Goal: Information Seeking & Learning: Understand process/instructions

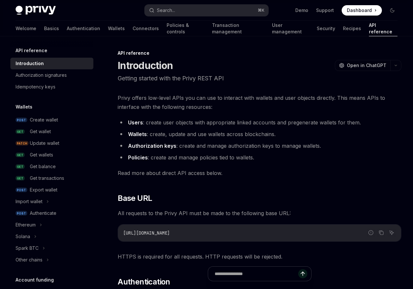
click at [369, 10] on span "Dashboard" at bounding box center [359, 10] width 25 height 6
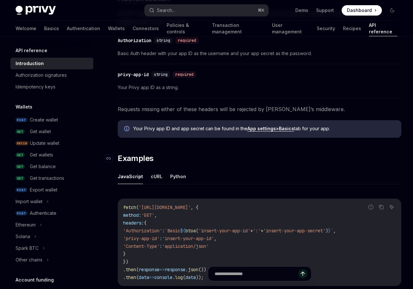
scroll to position [278, 0]
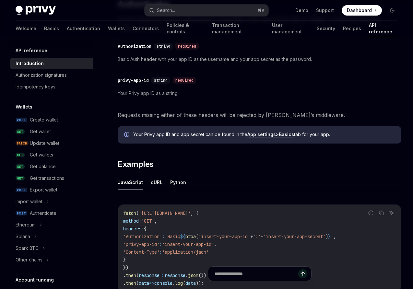
click at [239, 173] on div "Privy offers low-level APIs you can use to interact with wallets and user objec…" at bounding box center [260, 59] width 284 height 487
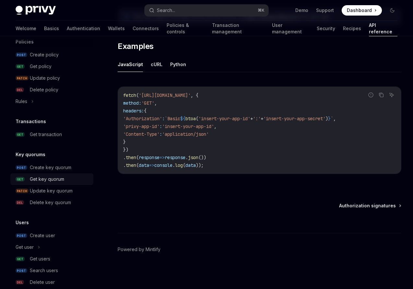
scroll to position [392, 0]
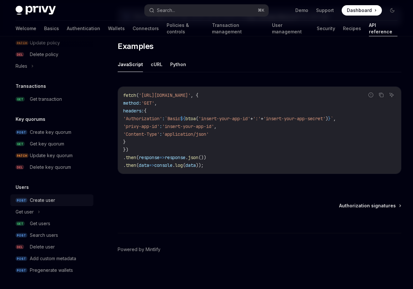
click at [46, 205] on link "POST Create user" at bounding box center [51, 201] width 83 height 12
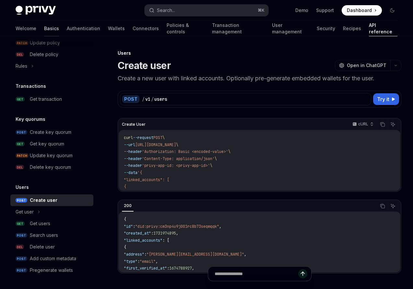
click at [44, 29] on link "Basics" at bounding box center [51, 29] width 15 height 16
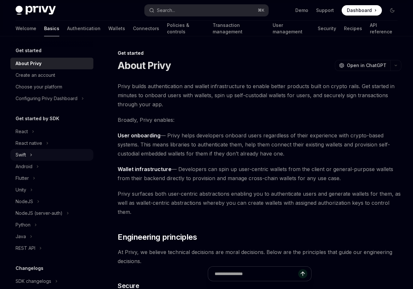
click at [25, 152] on div "Swift" at bounding box center [21, 155] width 10 height 8
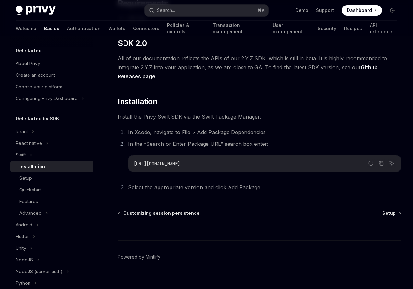
scroll to position [84, 0]
click at [36, 211] on div "Advanced" at bounding box center [30, 213] width 22 height 8
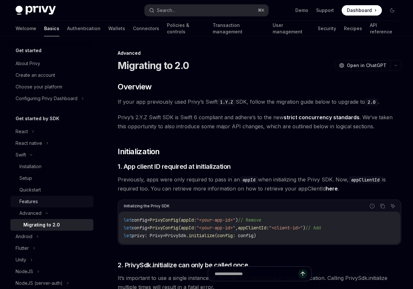
click at [28, 203] on div "Features" at bounding box center [28, 202] width 18 height 8
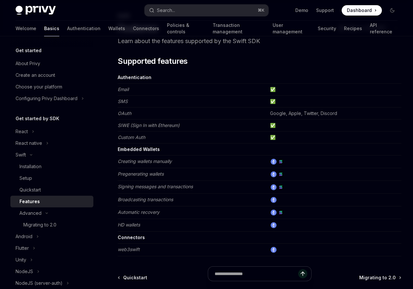
scroll to position [65, 0]
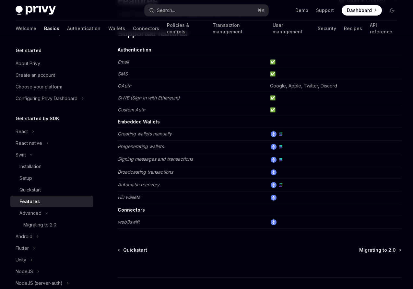
click at [274, 137] on td at bounding box center [334, 134] width 134 height 13
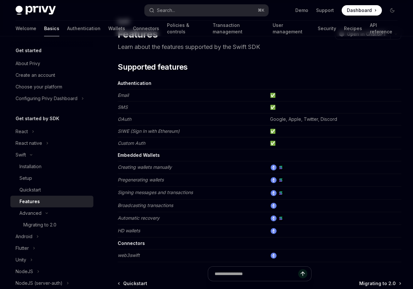
scroll to position [0, 0]
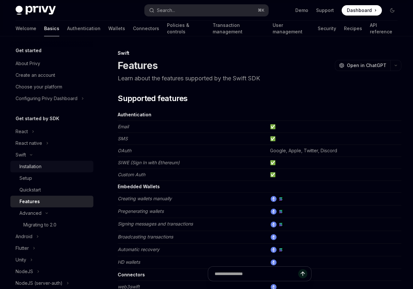
click at [36, 164] on div "Installation" at bounding box center [30, 167] width 22 height 8
type textarea "*"
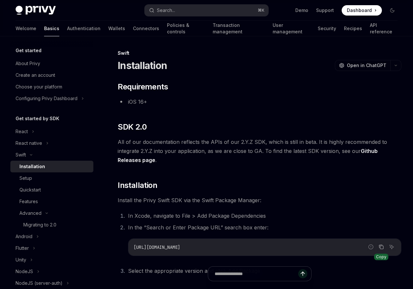
click at [385, 246] on button "Copy the contents from the code block" at bounding box center [381, 247] width 8 height 8
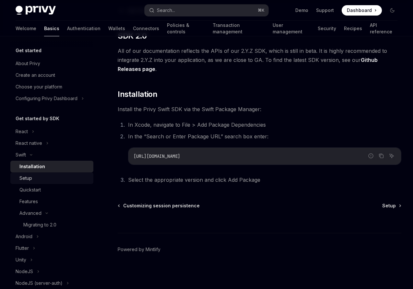
click at [27, 180] on div "Setup" at bounding box center [25, 178] width 13 height 8
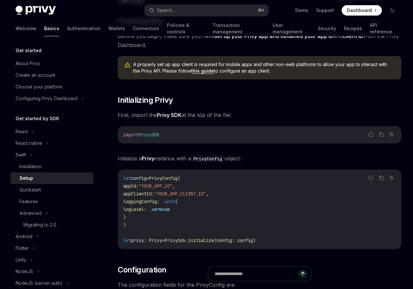
scroll to position [78, 0]
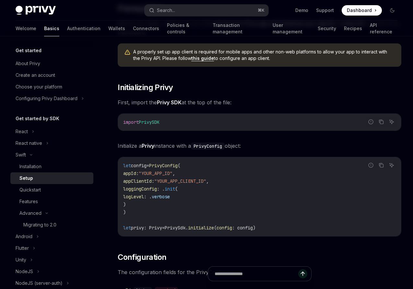
drag, startPoint x: 123, startPoint y: 122, endPoint x: 188, endPoint y: 124, distance: 65.9
click at [188, 124] on div "import PrivySDK" at bounding box center [259, 122] width 283 height 17
copy span "import PrivySDK"
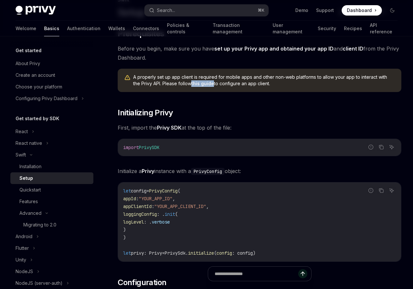
scroll to position [53, 0]
click at [173, 171] on span "Initialize a Privy instance with a PrivyConfig object:" at bounding box center [260, 171] width 284 height 9
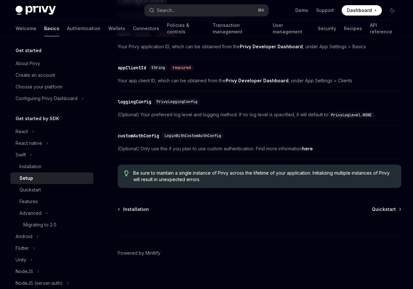
scroll to position [336, 0]
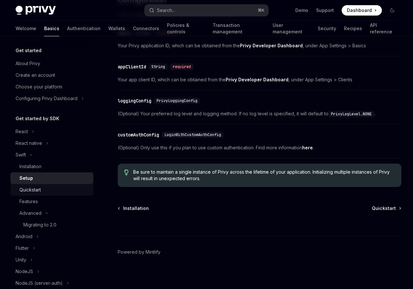
click at [30, 190] on div "Quickstart" at bounding box center [29, 190] width 21 height 8
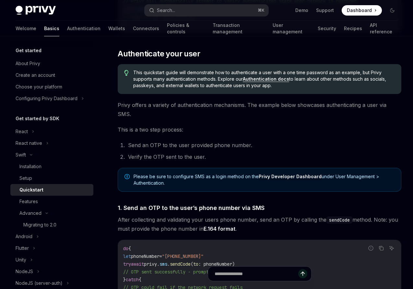
scroll to position [265, 0]
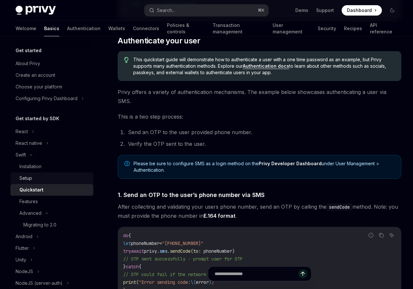
click at [39, 178] on div "Setup" at bounding box center [54, 178] width 70 height 8
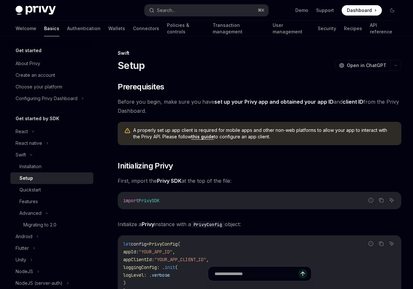
type textarea "*"
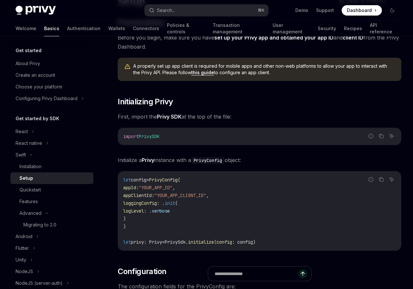
scroll to position [76, 0]
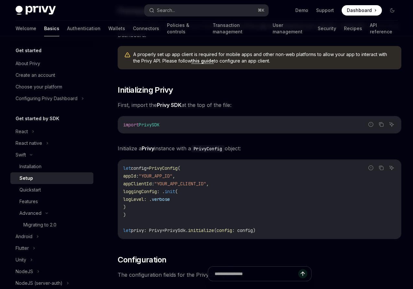
drag, startPoint x: 175, startPoint y: 125, endPoint x: 123, endPoint y: 125, distance: 52.2
click at [123, 125] on code "import PrivySDK" at bounding box center [259, 125] width 273 height 8
copy span "import PrivySDK"
click at [34, 189] on div "Quickstart" at bounding box center [29, 190] width 21 height 8
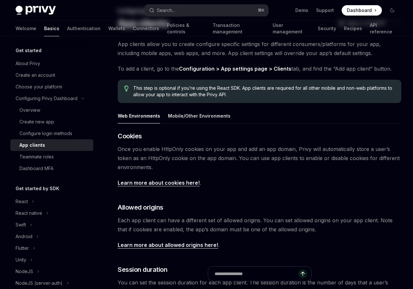
scroll to position [110, 0]
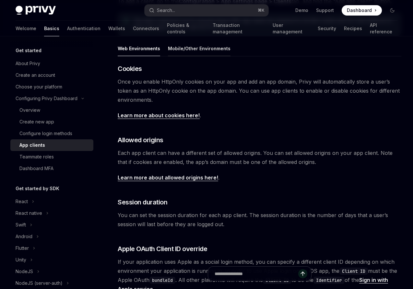
click at [195, 47] on button "Mobile/Other Environments" at bounding box center [199, 48] width 63 height 15
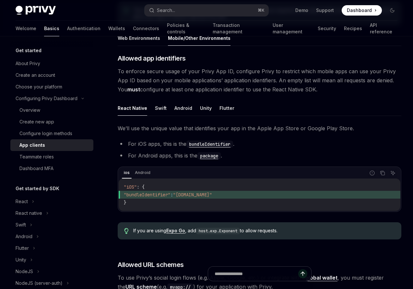
scroll to position [120, 0]
click at [161, 109] on button "Swift" at bounding box center [161, 108] width 12 height 15
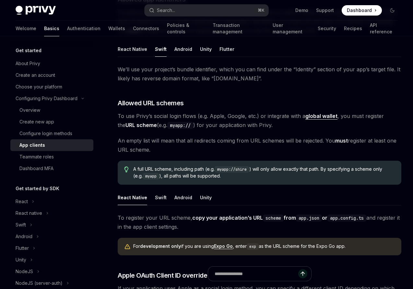
scroll to position [180, 0]
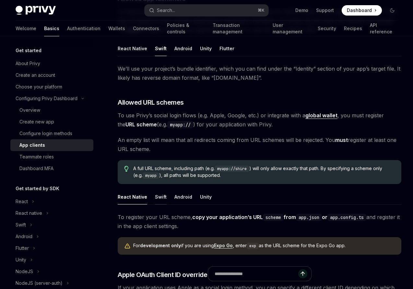
click at [158, 196] on button "Swift" at bounding box center [161, 196] width 12 height 15
type textarea "*"
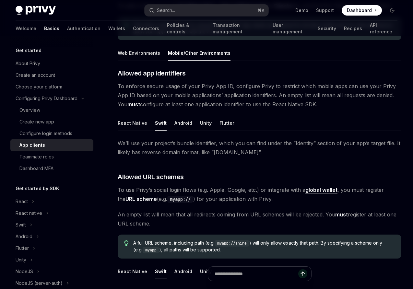
scroll to position [137, 0]
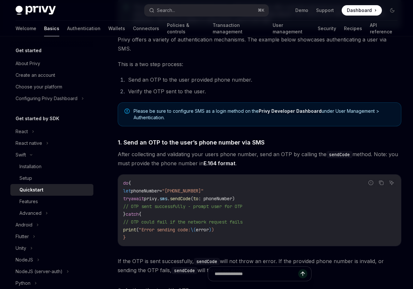
scroll to position [307, 0]
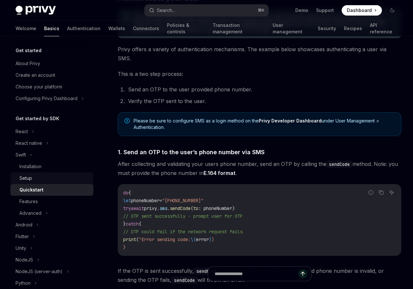
click at [46, 178] on div "Setup" at bounding box center [54, 178] width 70 height 8
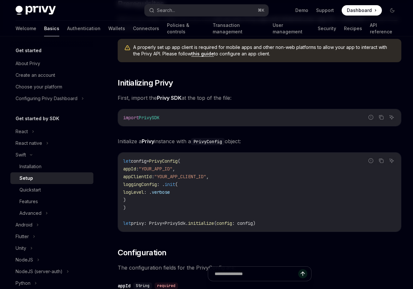
scroll to position [96, 0]
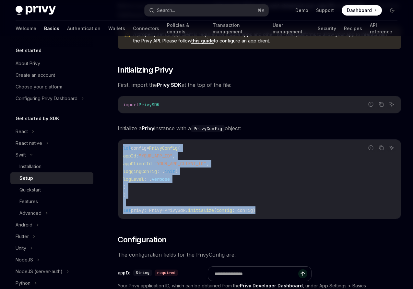
drag, startPoint x: 123, startPoint y: 147, endPoint x: 289, endPoint y: 209, distance: 177.4
click at [289, 209] on div "let config = PrivyConfig ( appId : "YOUR_APP_ID" , appClientId : "YOUR_APP_CLIE…" at bounding box center [259, 179] width 283 height 79
copy code "let config = PrivyConfig ( appId : "YOUR_APP_ID" , appClientId : "YOUR_APP_CLIE…"
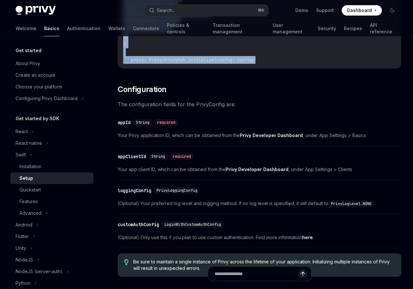
scroll to position [283, 0]
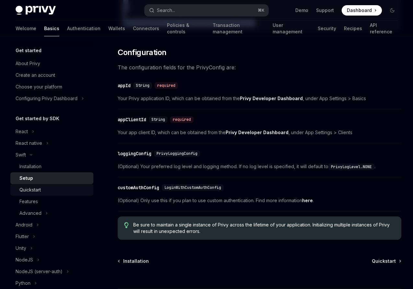
click at [51, 189] on div "Quickstart" at bounding box center [54, 190] width 70 height 8
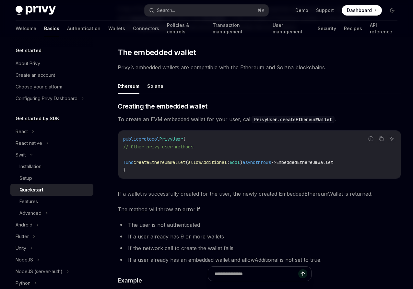
scroll to position [701, 0]
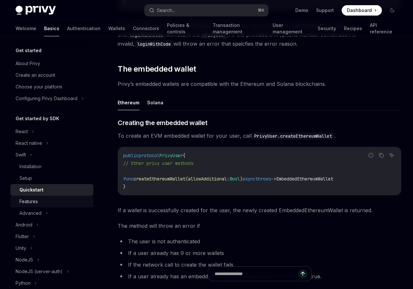
click at [35, 202] on div "Features" at bounding box center [28, 202] width 18 height 8
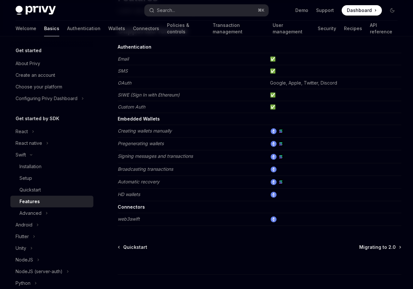
scroll to position [109, 0]
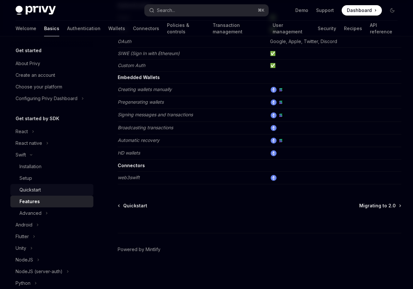
click at [28, 189] on div "Quickstart" at bounding box center [29, 190] width 21 height 8
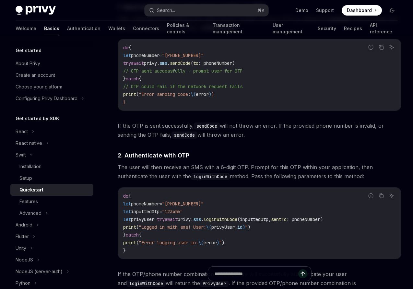
scroll to position [520, 0]
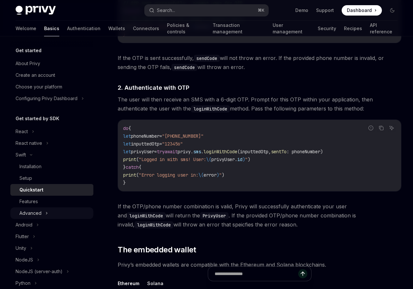
click at [35, 214] on div "Advanced" at bounding box center [30, 213] width 22 height 8
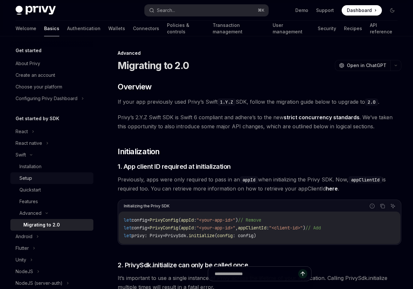
click at [26, 180] on div "Setup" at bounding box center [25, 178] width 13 height 8
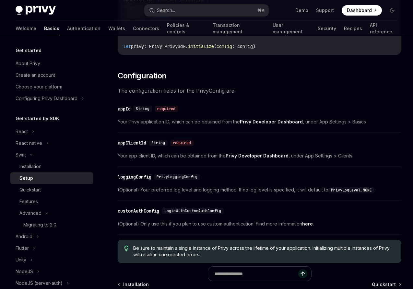
scroll to position [339, 0]
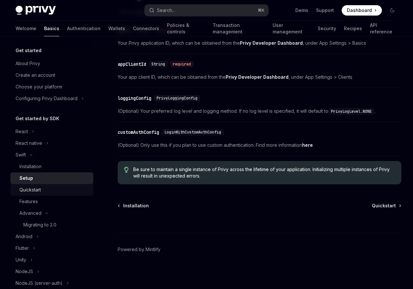
click at [39, 190] on div "Quickstart" at bounding box center [29, 190] width 21 height 8
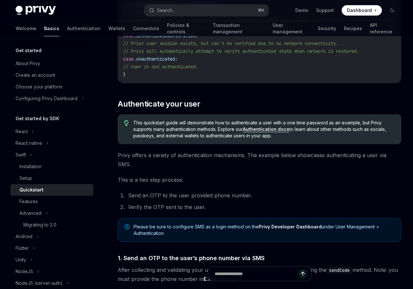
scroll to position [89, 0]
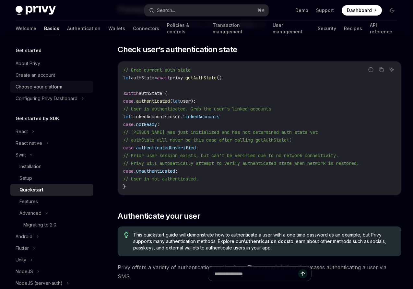
click at [32, 85] on div "Choose your platform" at bounding box center [39, 87] width 47 height 8
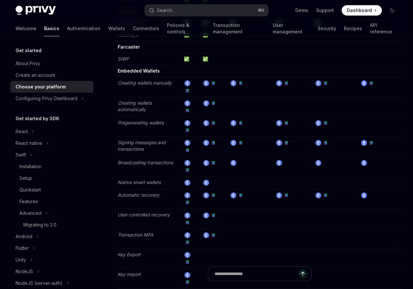
scroll to position [794, 0]
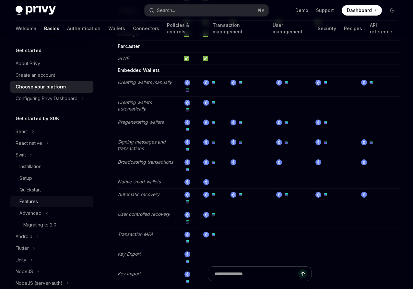
click at [36, 202] on div "Features" at bounding box center [28, 202] width 18 height 8
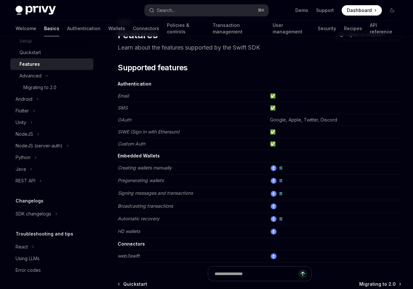
scroll to position [34, 0]
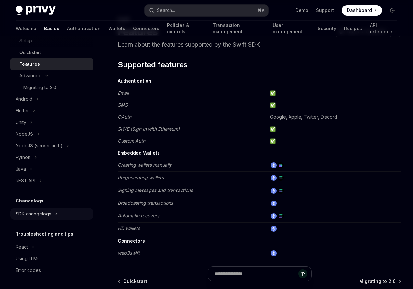
click at [34, 212] on div "SDK changelogs" at bounding box center [34, 214] width 36 height 8
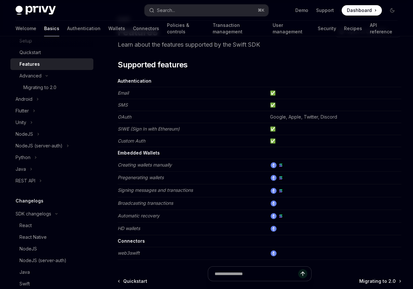
type textarea "*"
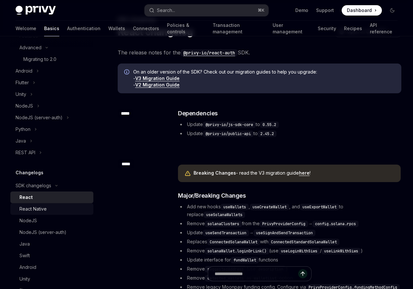
scroll to position [166, 0]
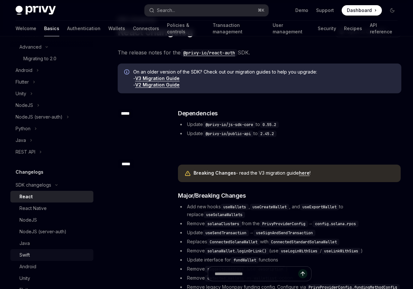
click at [29, 256] on div "Swift" at bounding box center [24, 255] width 10 height 8
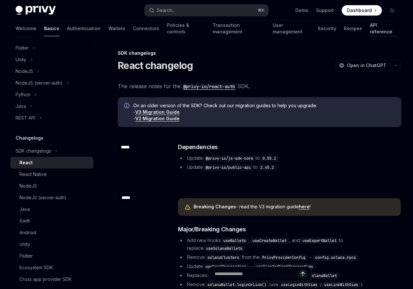
click at [370, 28] on link "API reference" at bounding box center [384, 29] width 28 height 16
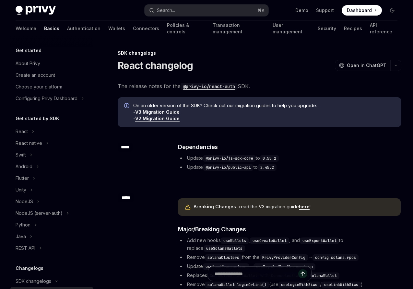
scroll to position [130, 0]
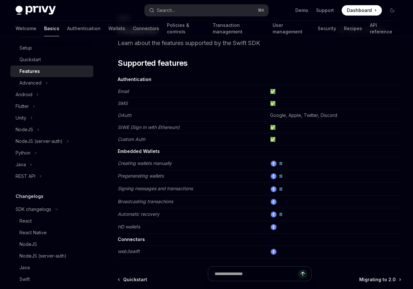
scroll to position [34, 0]
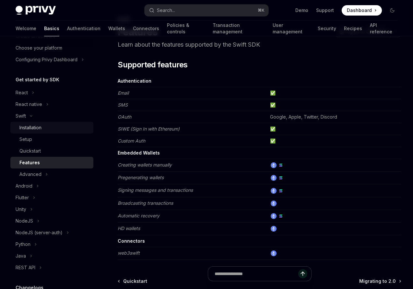
click at [33, 126] on div "Installation" at bounding box center [30, 128] width 22 height 8
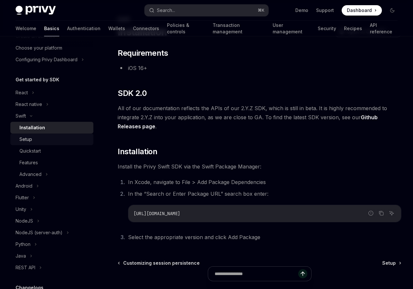
click at [26, 141] on div "Setup" at bounding box center [25, 140] width 13 height 8
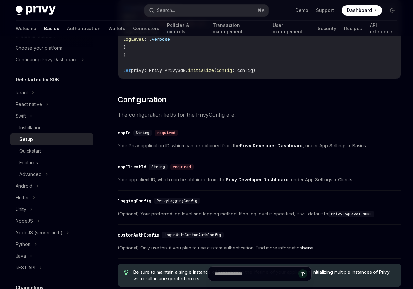
scroll to position [339, 0]
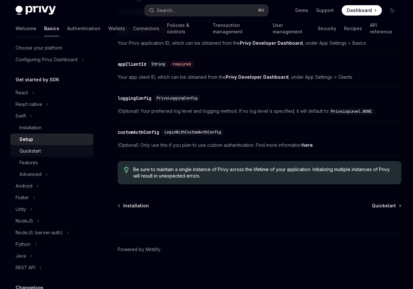
click at [32, 150] on div "Quickstart" at bounding box center [29, 151] width 21 height 8
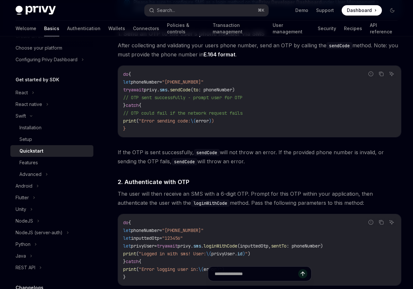
scroll to position [425, 0]
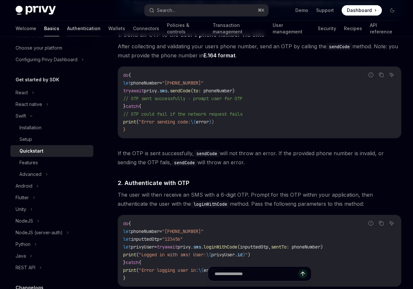
click at [67, 30] on link "Authentication" at bounding box center [83, 29] width 33 height 16
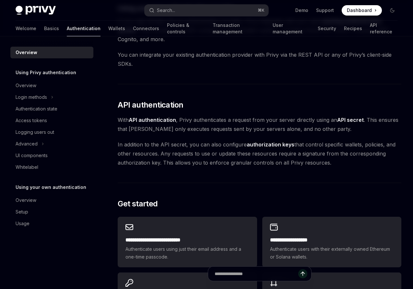
scroll to position [383, 0]
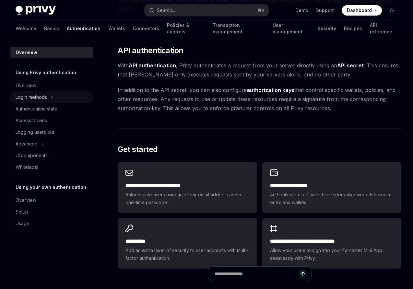
click at [44, 97] on div "Login methods" at bounding box center [31, 97] width 31 height 8
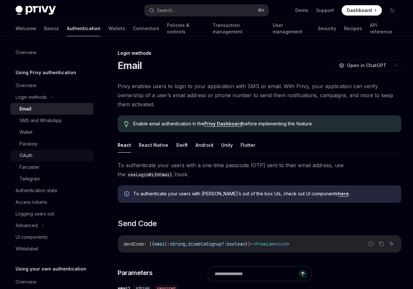
click at [25, 154] on div "OAuth" at bounding box center [25, 156] width 13 height 8
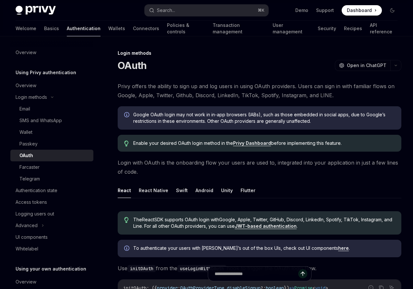
scroll to position [93, 0]
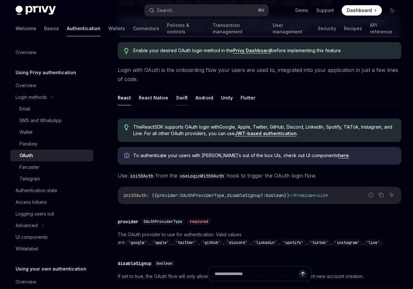
click at [180, 98] on button "Swift" at bounding box center [182, 97] width 12 height 15
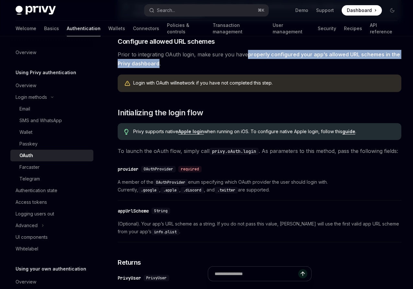
scroll to position [217, 0]
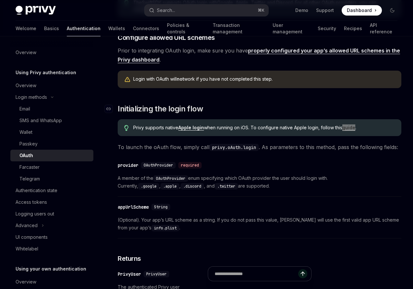
type textarea "*"
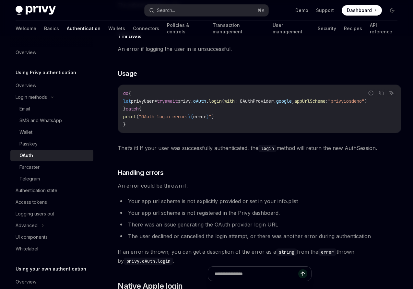
scroll to position [544, 0]
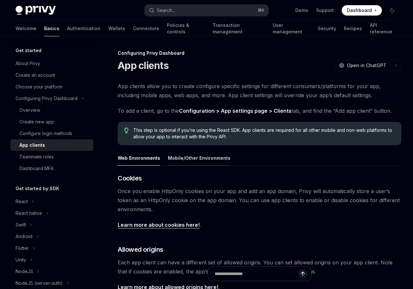
click at [194, 157] on button "Mobile/Other Environments" at bounding box center [199, 157] width 63 height 15
type textarea "*"
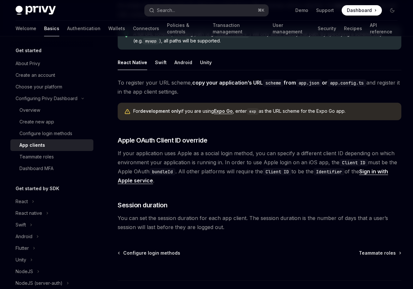
scroll to position [464, 0]
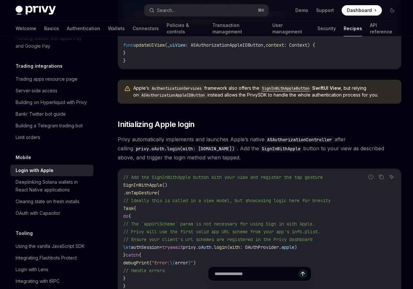
scroll to position [263, 0]
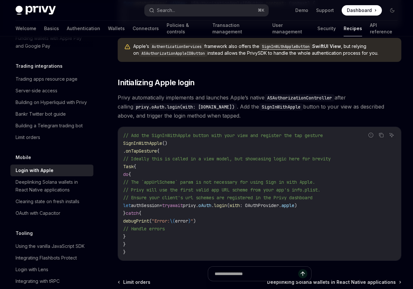
click at [288, 107] on code "SignInWithApple" at bounding box center [281, 106] width 44 height 7
copy code "SignInWithApple"
click at [194, 116] on span "Privy automatically implements and launches Apple’s native ASAuthorizationContr…" at bounding box center [260, 106] width 284 height 27
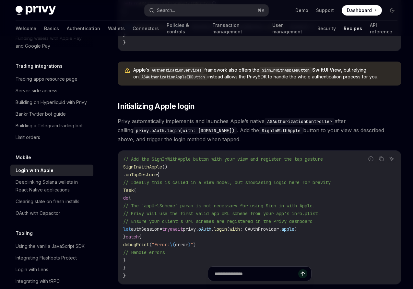
click at [169, 70] on code "AuthenticationServices" at bounding box center [176, 70] width 55 height 6
copy code "AuthenticationServices"
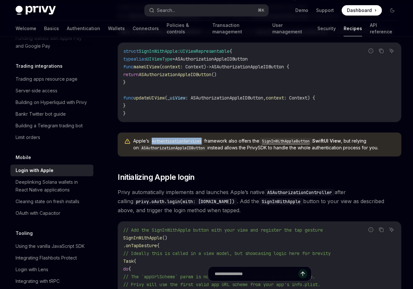
scroll to position [167, 0]
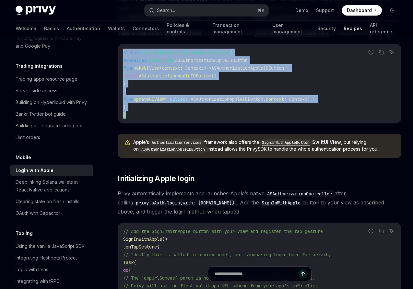
drag, startPoint x: 131, startPoint y: 116, endPoint x: 123, endPoint y: 55, distance: 61.1
click at [123, 55] on code "struct SignInWithApple : UIViewRepresentable { typealias UIViewType = ASAuthori…" at bounding box center [259, 84] width 273 height 70
copy code "struct SignInWithApple : UIViewRepresentable { typealias UIViewType = ASAuthori…"
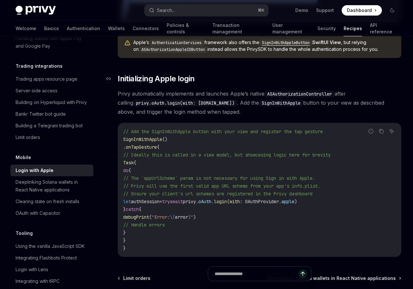
scroll to position [267, 0]
click at [305, 12] on link "Demo" at bounding box center [301, 10] width 13 height 6
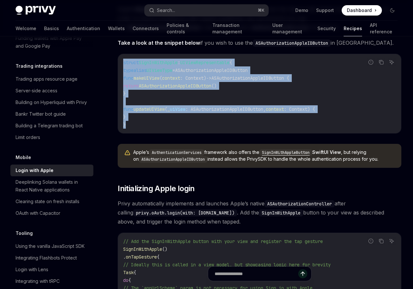
scroll to position [156, 0]
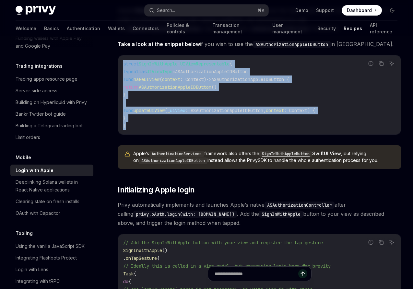
copy code "struct SignInWithApple : UIViewRepresentable { typealias UIViewType = ASAuthori…"
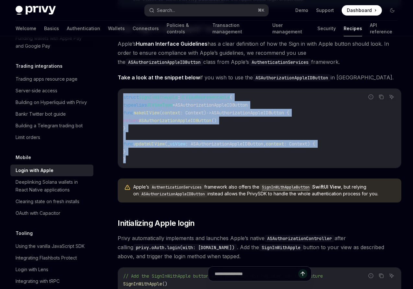
scroll to position [129, 0]
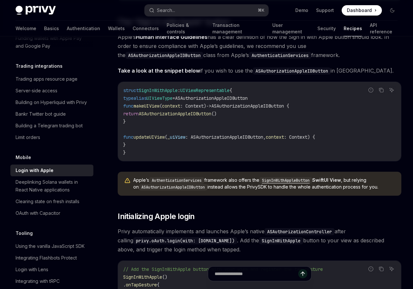
click at [179, 181] on code "AuthenticationServices" at bounding box center [176, 180] width 55 height 6
copy code "AuthenticationServices"
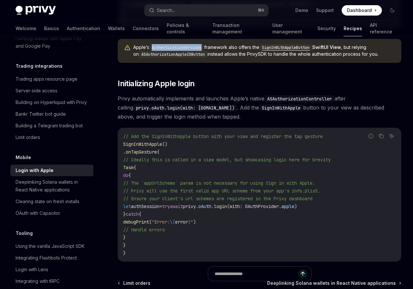
scroll to position [304, 0]
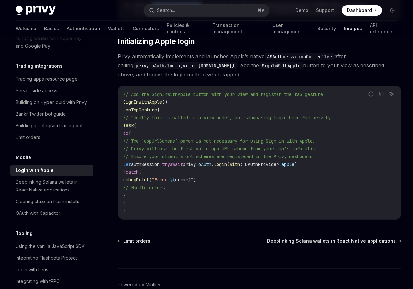
drag, startPoint x: 167, startPoint y: 165, endPoint x: 178, endPoint y: 164, distance: 11.0
click at [178, 164] on span "let authSession = try await privy. [GEOGRAPHIC_DATA] . login ( with : OAuthProv…" at bounding box center [210, 164] width 174 height 6
click at [134, 124] on span "Task" at bounding box center [128, 126] width 10 height 6
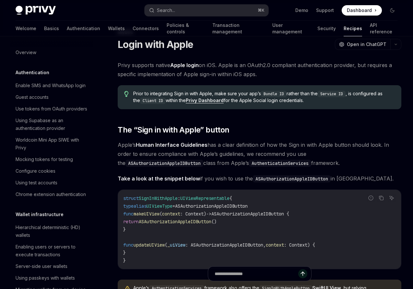
scroll to position [20, 0]
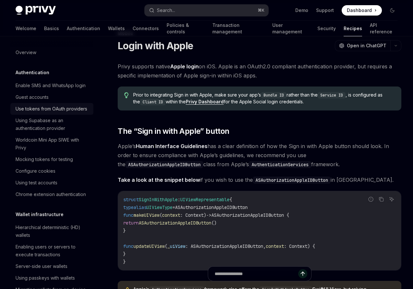
click at [40, 111] on div "Use tokens from OAuth providers" at bounding box center [52, 109] width 72 height 8
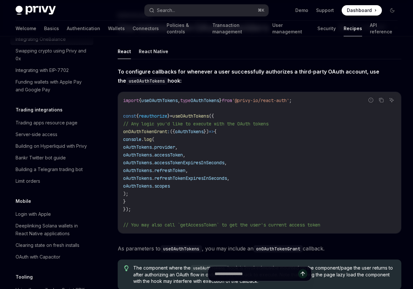
scroll to position [672, 0]
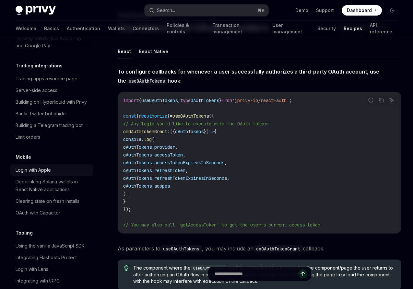
click at [34, 166] on div "Login with Apple" at bounding box center [33, 170] width 35 height 8
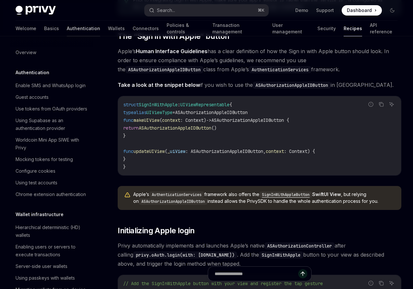
click at [67, 29] on link "Authentication" at bounding box center [83, 29] width 33 height 16
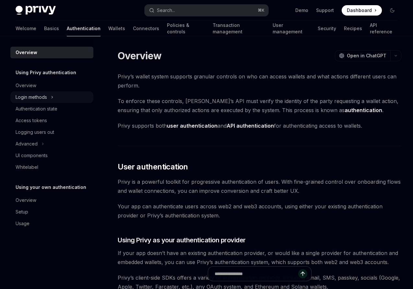
click at [40, 98] on div "Login methods" at bounding box center [31, 97] width 31 height 8
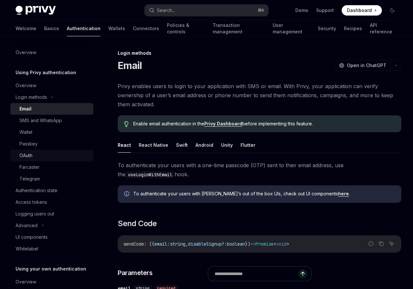
click at [29, 156] on div "OAuth" at bounding box center [25, 156] width 13 height 8
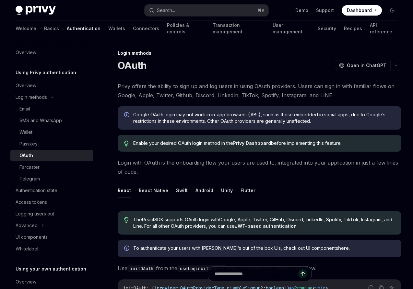
scroll to position [22, 0]
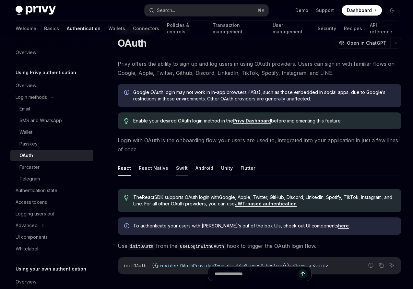
click at [183, 169] on button "Swift" at bounding box center [182, 167] width 12 height 15
type textarea "*"
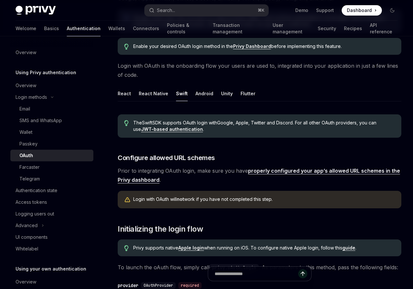
scroll to position [128, 0]
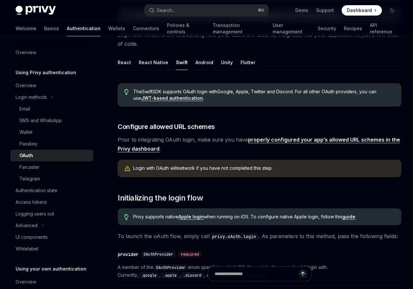
click at [214, 141] on span "Prior to integrating OAuth login, make sure you have properly configured your a…" at bounding box center [260, 144] width 284 height 18
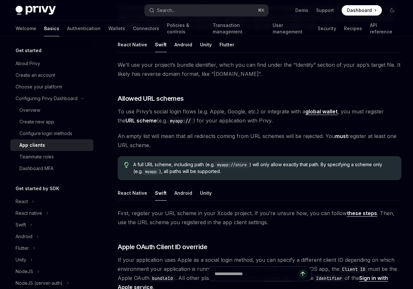
scroll to position [288, 0]
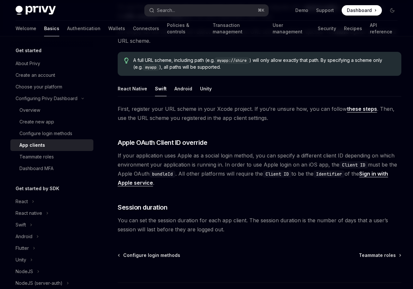
click at [145, 156] on span "If your application uses Apple as a social login method, you can specify a diff…" at bounding box center [260, 169] width 284 height 36
click at [176, 160] on span "If your application uses Apple as a social login method, you can specify a diff…" at bounding box center [260, 169] width 284 height 36
click at [173, 158] on span "If your application uses Apple as a social login method, you can specify a diff…" at bounding box center [260, 169] width 284 height 36
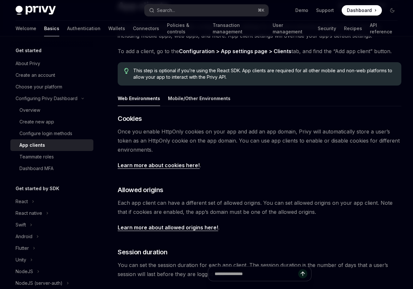
scroll to position [59, 0]
click at [201, 99] on button "Mobile/Other Environments" at bounding box center [199, 98] width 63 height 15
type textarea "*"
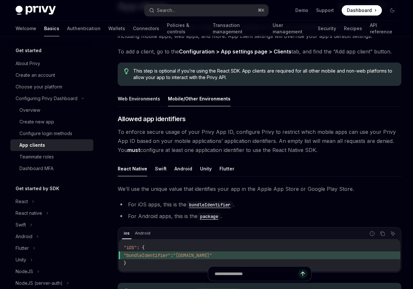
scroll to position [109, 0]
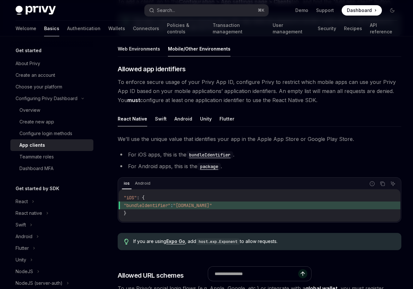
click at [179, 81] on span "To enforce secure usage of your Privy App ID, configure Privy to restrict which…" at bounding box center [260, 90] width 284 height 27
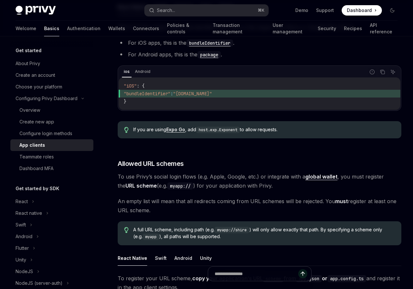
scroll to position [279, 0]
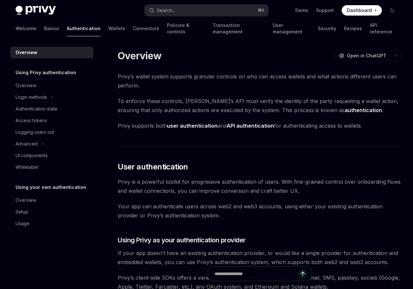
type textarea "*"
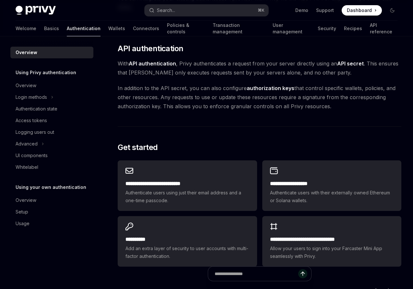
scroll to position [384, 0]
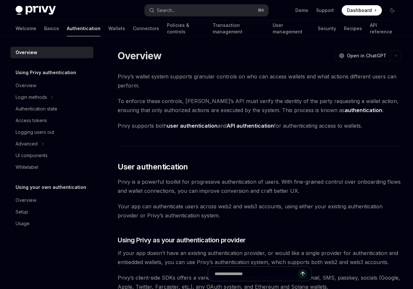
scroll to position [0, 0]
click at [249, 125] on strong "API authentication" at bounding box center [250, 125] width 47 height 6
click at [241, 107] on span "To enforce these controls, Privy’s API must verify the identity of the party re…" at bounding box center [260, 105] width 284 height 18
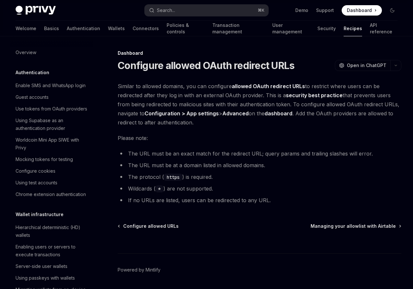
scroll to position [329, 0]
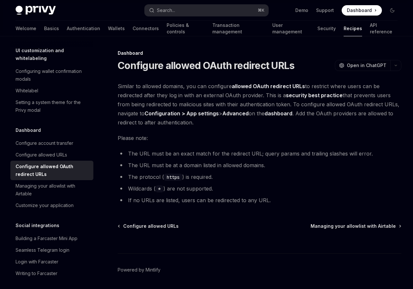
click at [134, 153] on li "The URL must be an exact match for the redirect URL; query params and trailing …" at bounding box center [260, 153] width 284 height 9
click at [185, 156] on li "The URL must be an exact match for the redirect URL; query params and trailing …" at bounding box center [260, 153] width 284 height 9
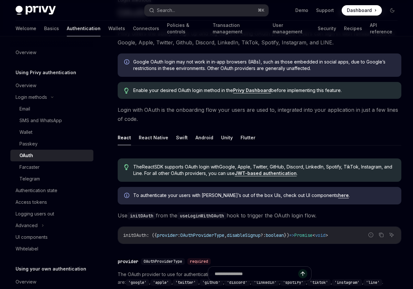
scroll to position [54, 0]
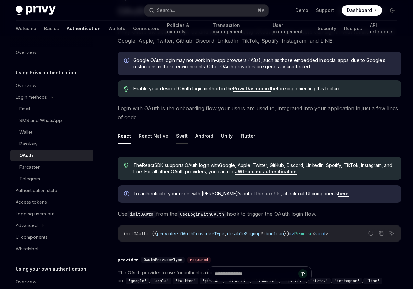
click at [180, 137] on button "Swift" at bounding box center [182, 135] width 12 height 15
type textarea "*"
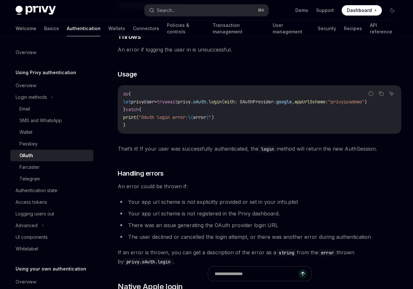
scroll to position [543, 0]
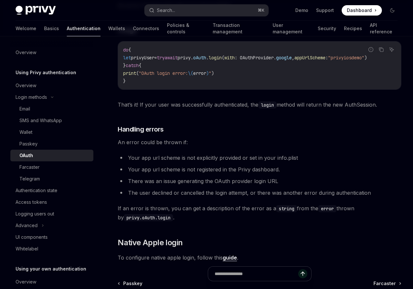
click at [172, 146] on span "An error could be thrown if:" at bounding box center [260, 142] width 284 height 9
